Goal: Task Accomplishment & Management: Manage account settings

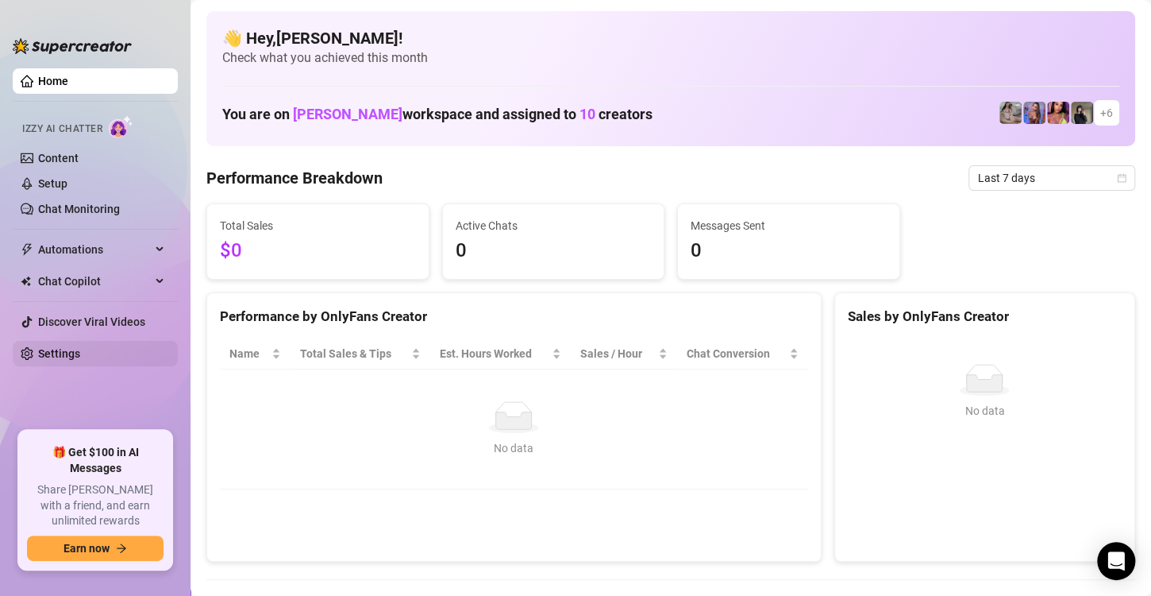
click at [75, 351] on link "Settings" at bounding box center [59, 353] width 42 height 13
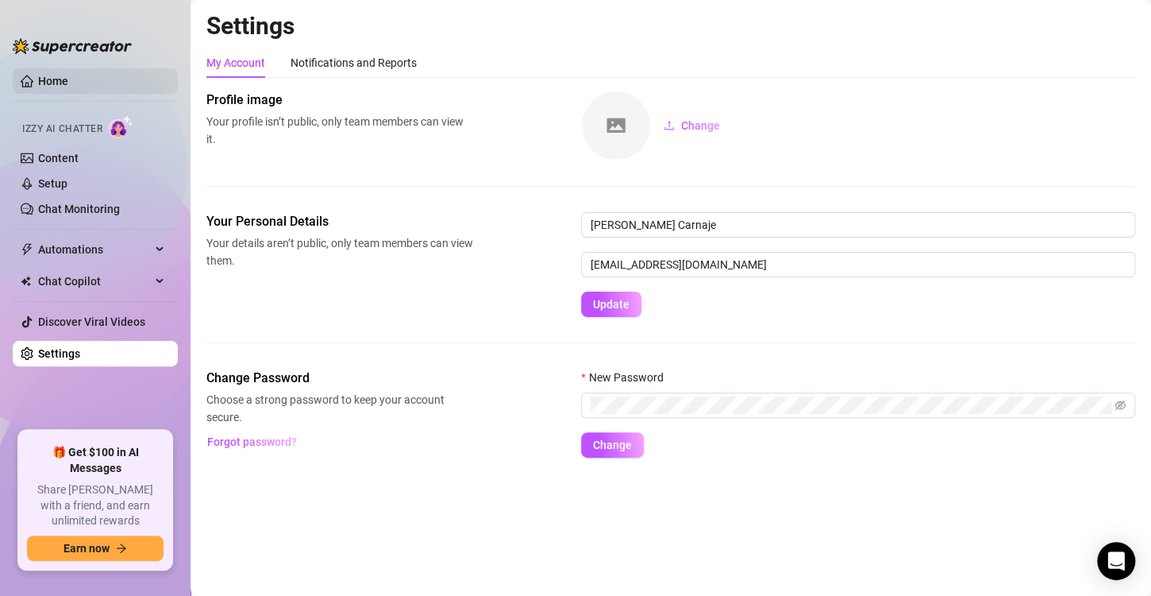
click at [68, 75] on link "Home" at bounding box center [53, 81] width 30 height 13
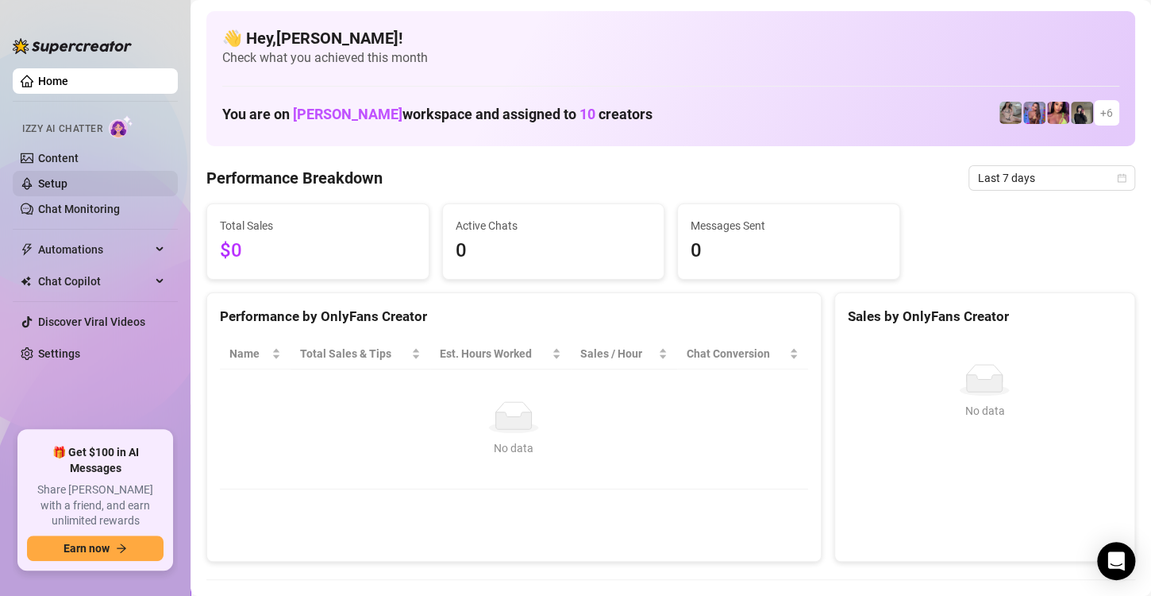
click at [67, 181] on link "Setup" at bounding box center [52, 183] width 29 height 13
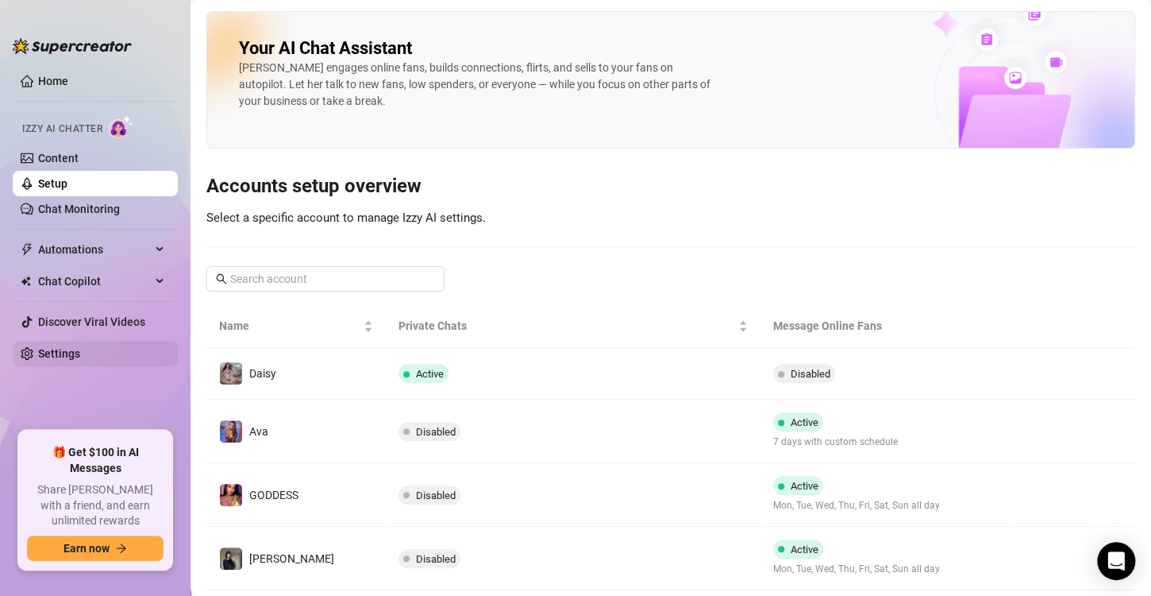
click at [80, 349] on link "Settings" at bounding box center [59, 353] width 42 height 13
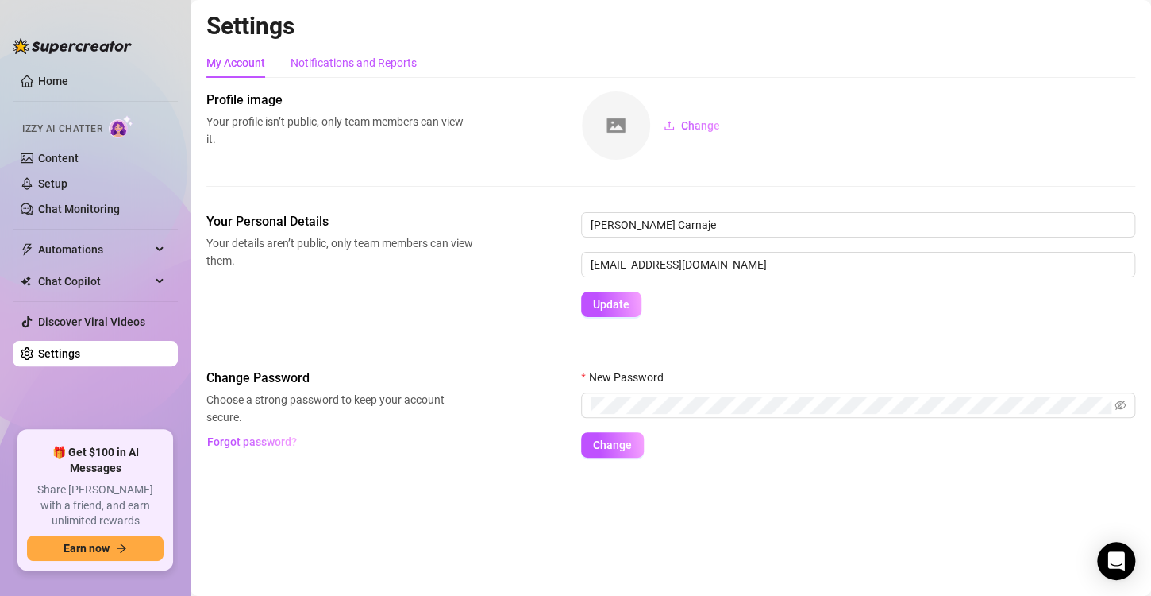
click at [371, 64] on div "Notifications and Reports" at bounding box center [354, 62] width 126 height 17
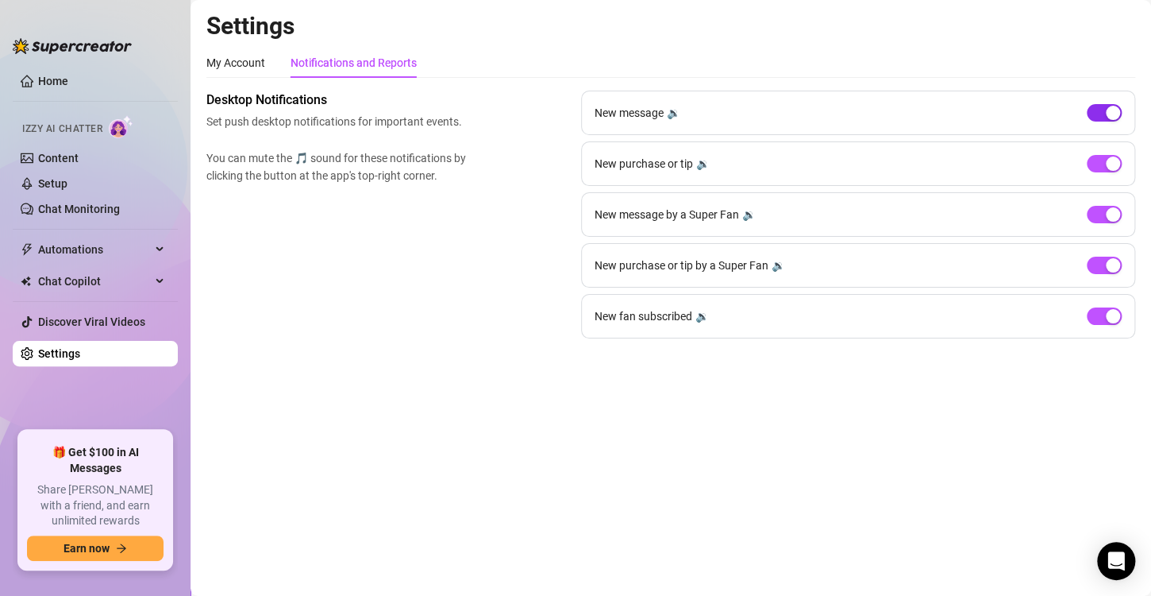
click at [1096, 106] on span "button" at bounding box center [1104, 112] width 35 height 17
click at [1097, 167] on span "button" at bounding box center [1104, 163] width 35 height 17
click at [1095, 219] on span "button" at bounding box center [1104, 214] width 35 height 17
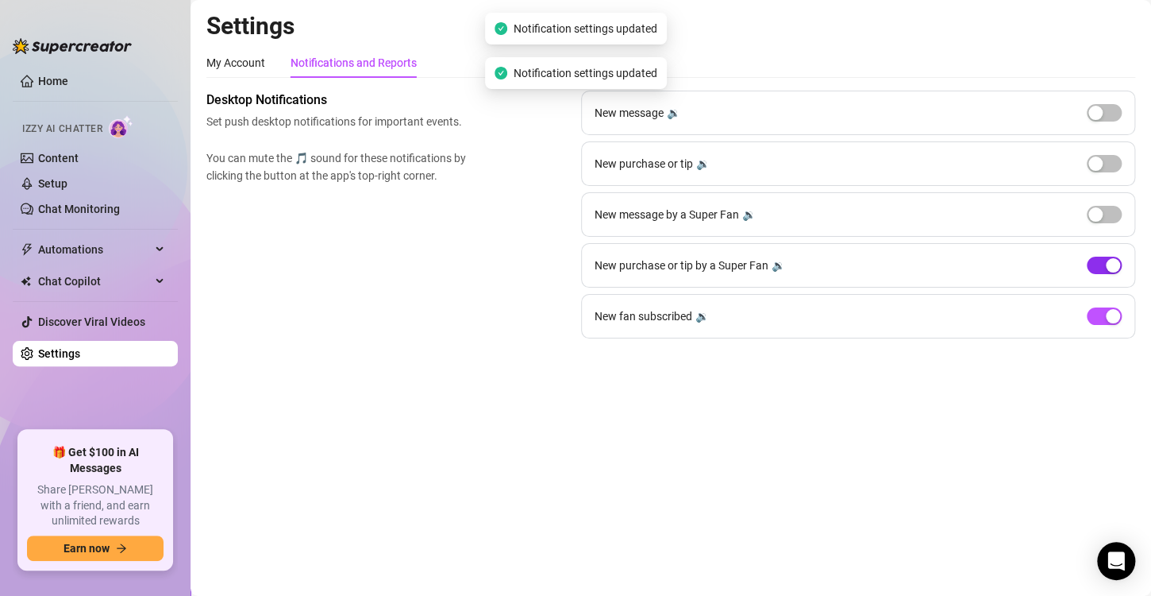
click at [1098, 267] on span "button" at bounding box center [1104, 264] width 35 height 17
click at [1096, 318] on span "button" at bounding box center [1104, 315] width 35 height 17
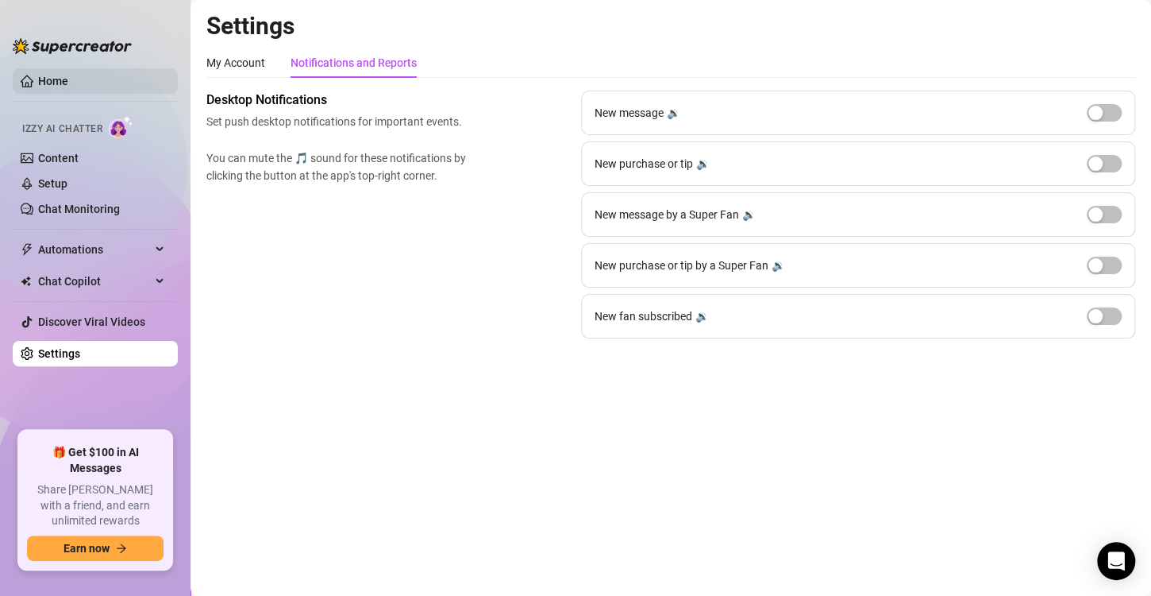
click at [60, 79] on link "Home" at bounding box center [53, 81] width 30 height 13
